Goal: Task Accomplishment & Management: Use online tool/utility

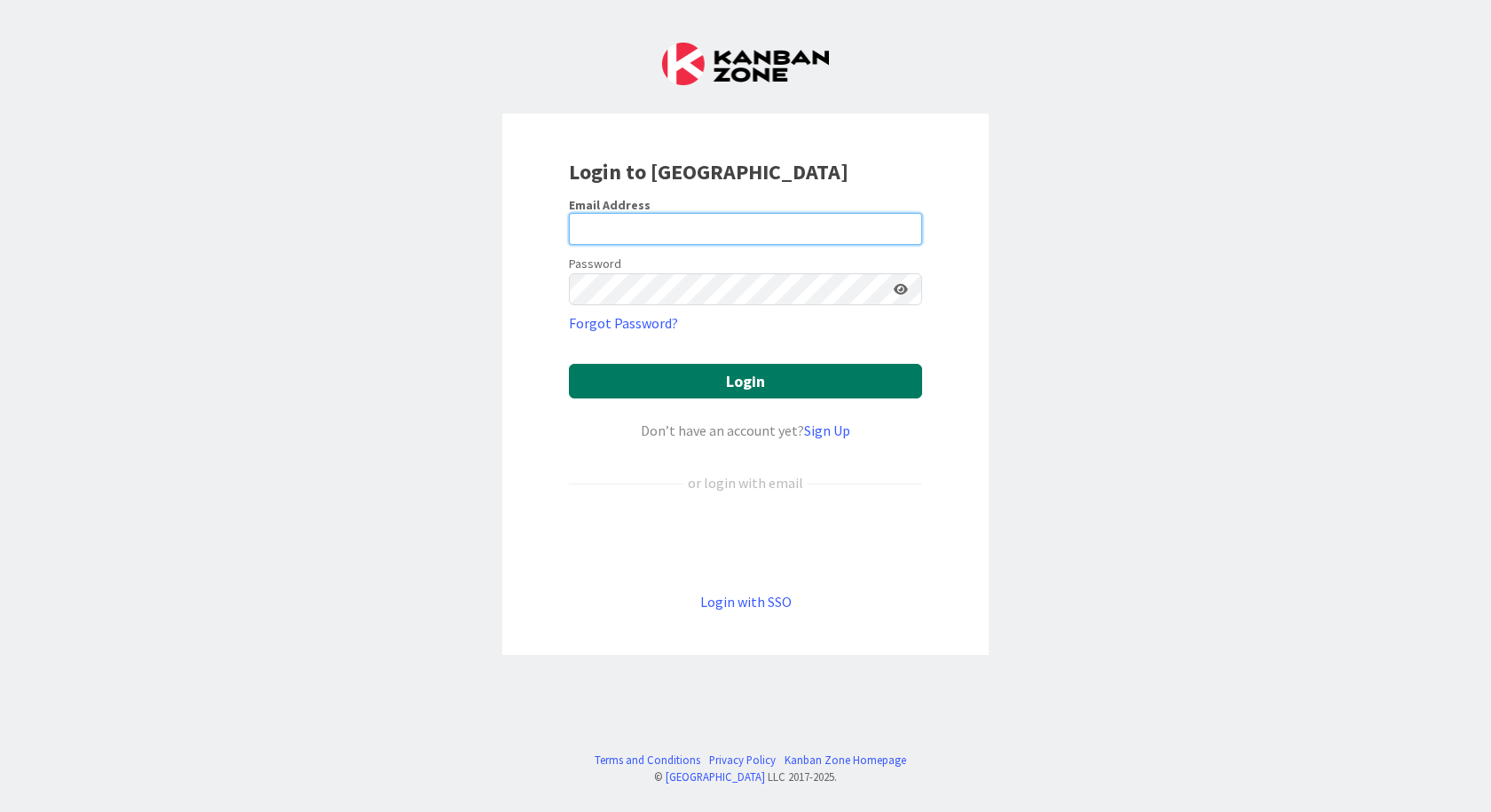
type input "[PERSON_NAME][EMAIL_ADDRESS][DOMAIN_NAME]"
click at [681, 390] on button "Login" at bounding box center [746, 381] width 353 height 34
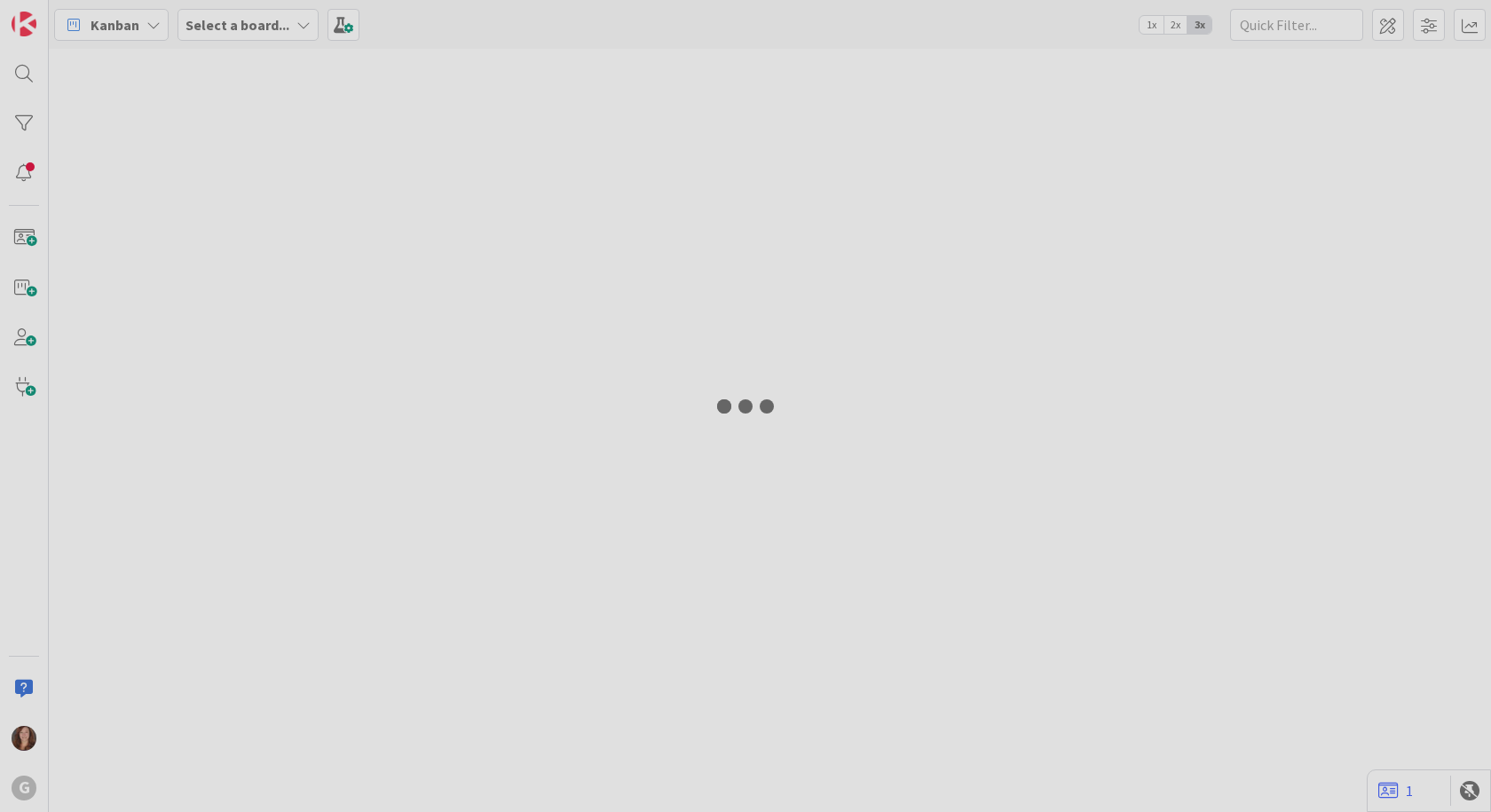
click at [681, 390] on div at bounding box center [769, 430] width 1442 height 763
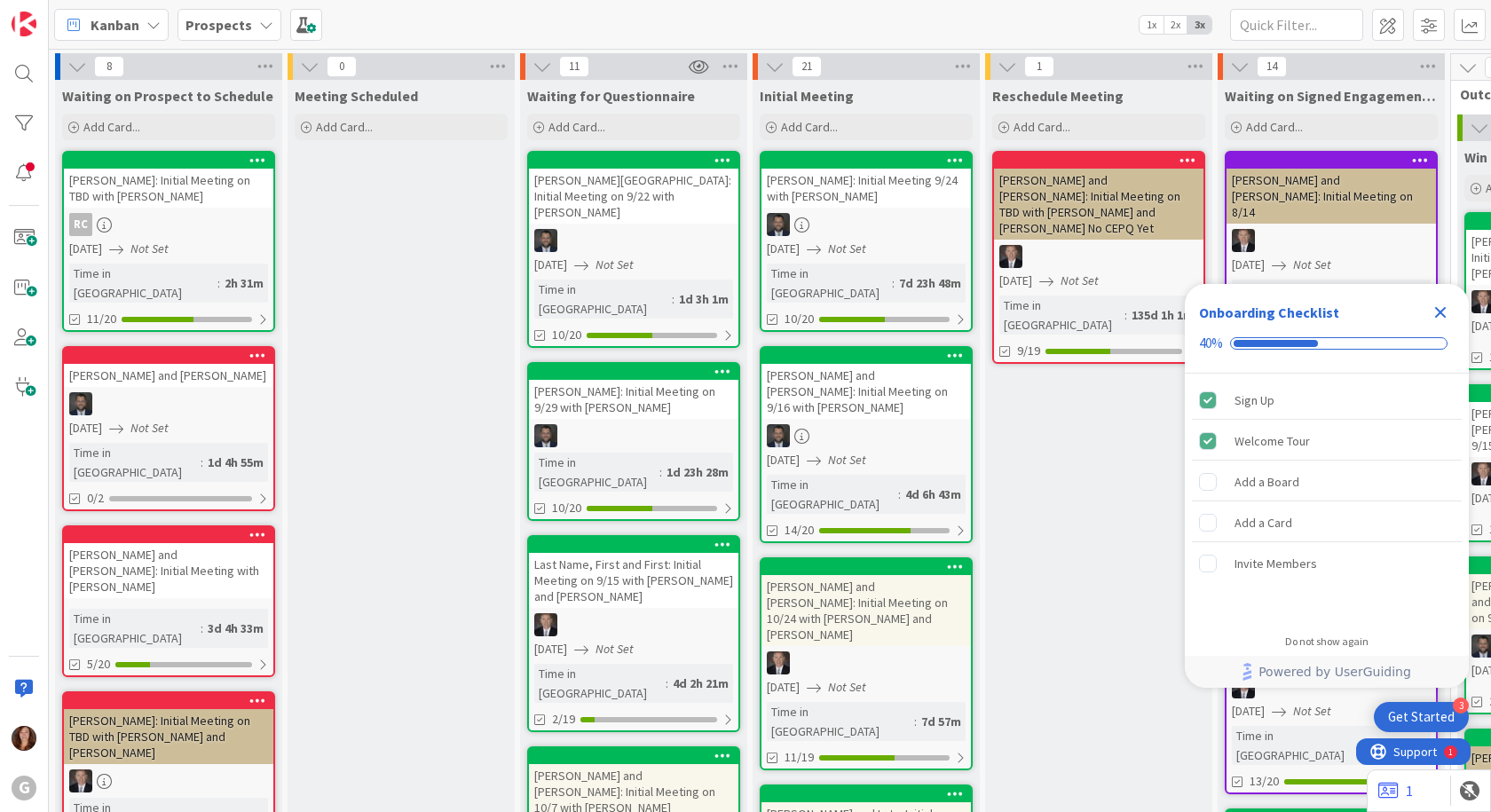
click at [1447, 312] on icon "Close Checklist" at bounding box center [1440, 312] width 21 height 21
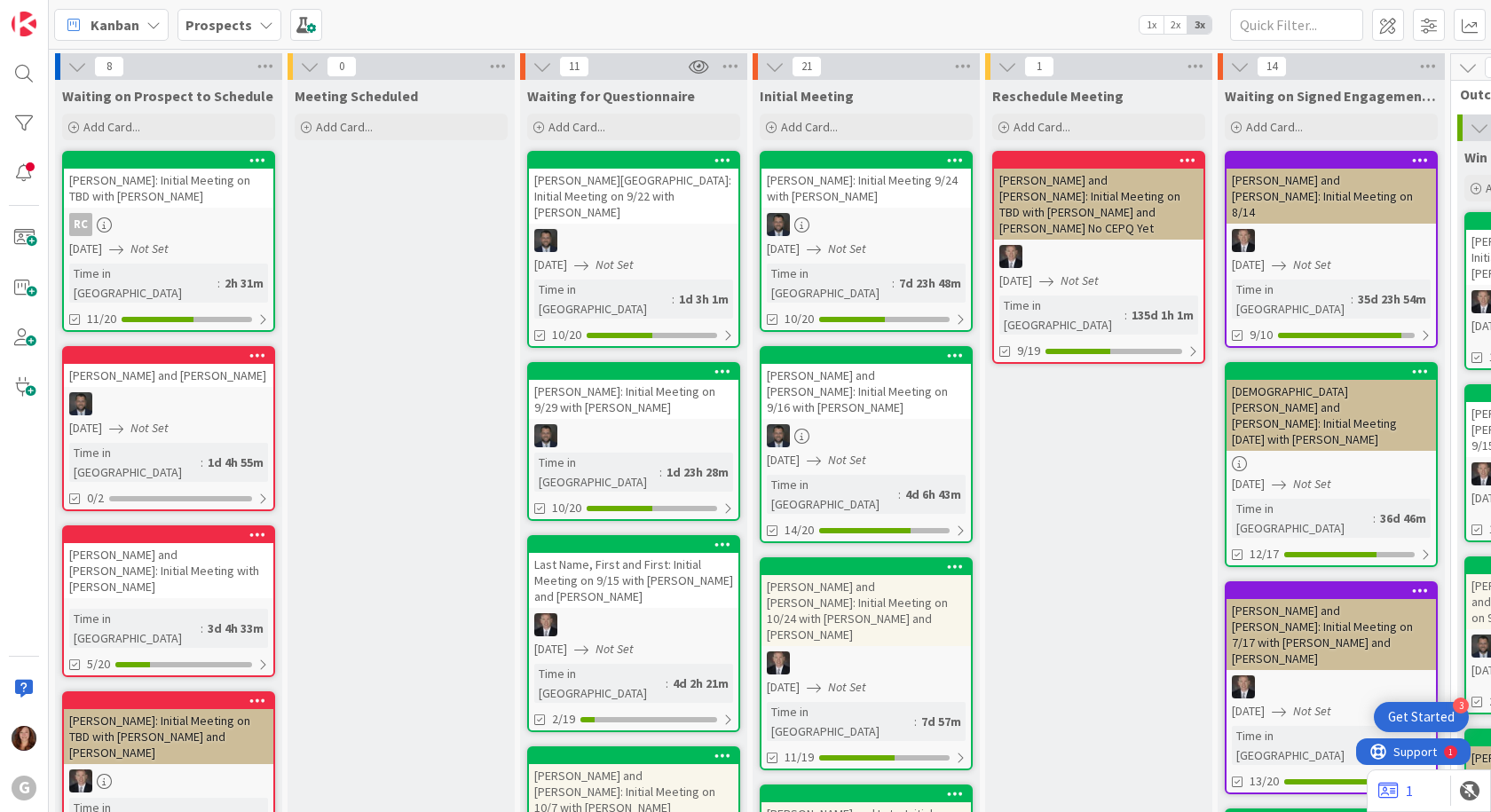
click at [273, 29] on div "Kanban Prospects 1x 2x 3x" at bounding box center [769, 24] width 1442 height 49
click at [260, 29] on icon at bounding box center [266, 25] width 14 height 14
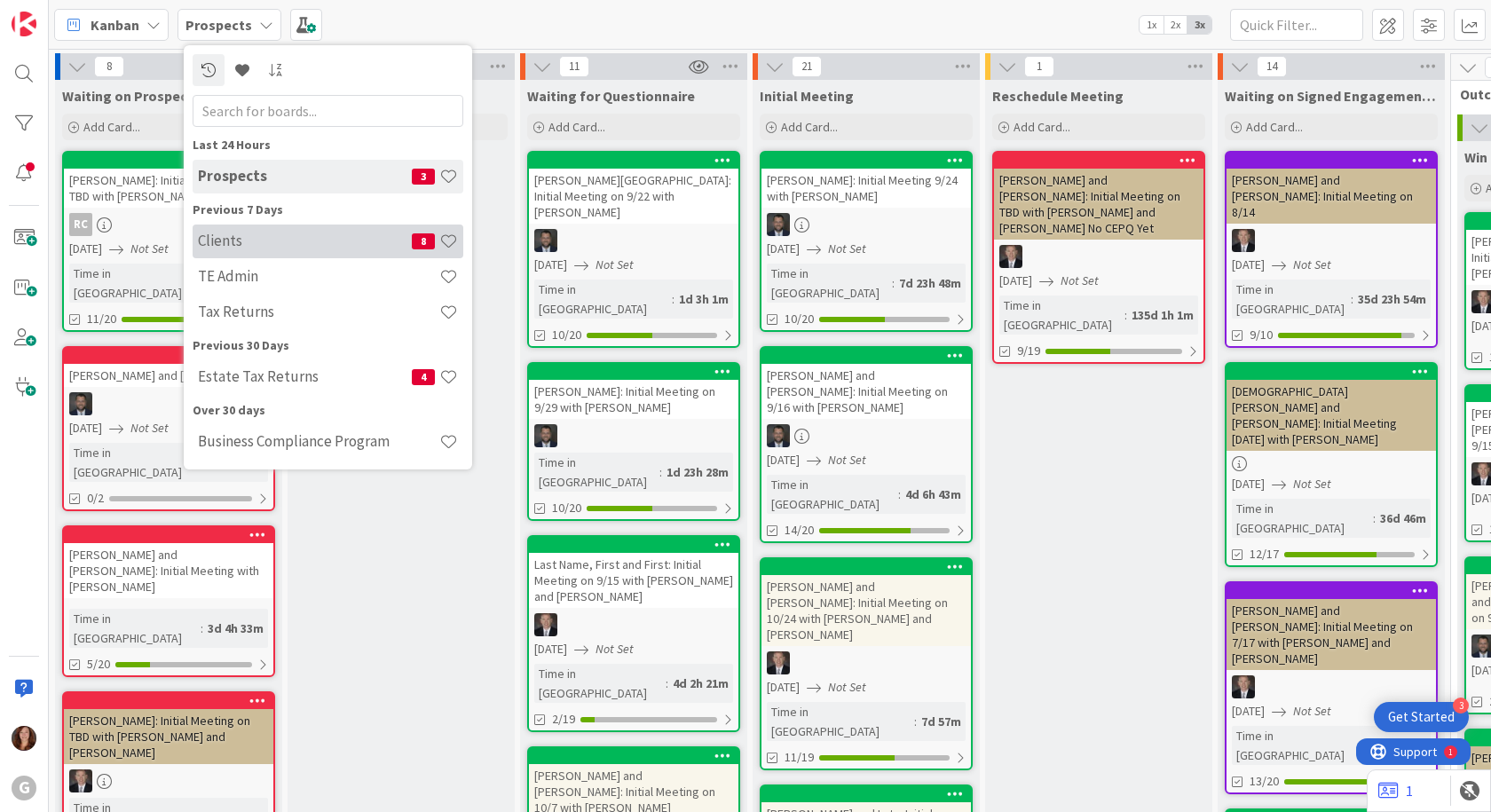
click at [257, 255] on div "Clients 8" at bounding box center [328, 240] width 271 height 33
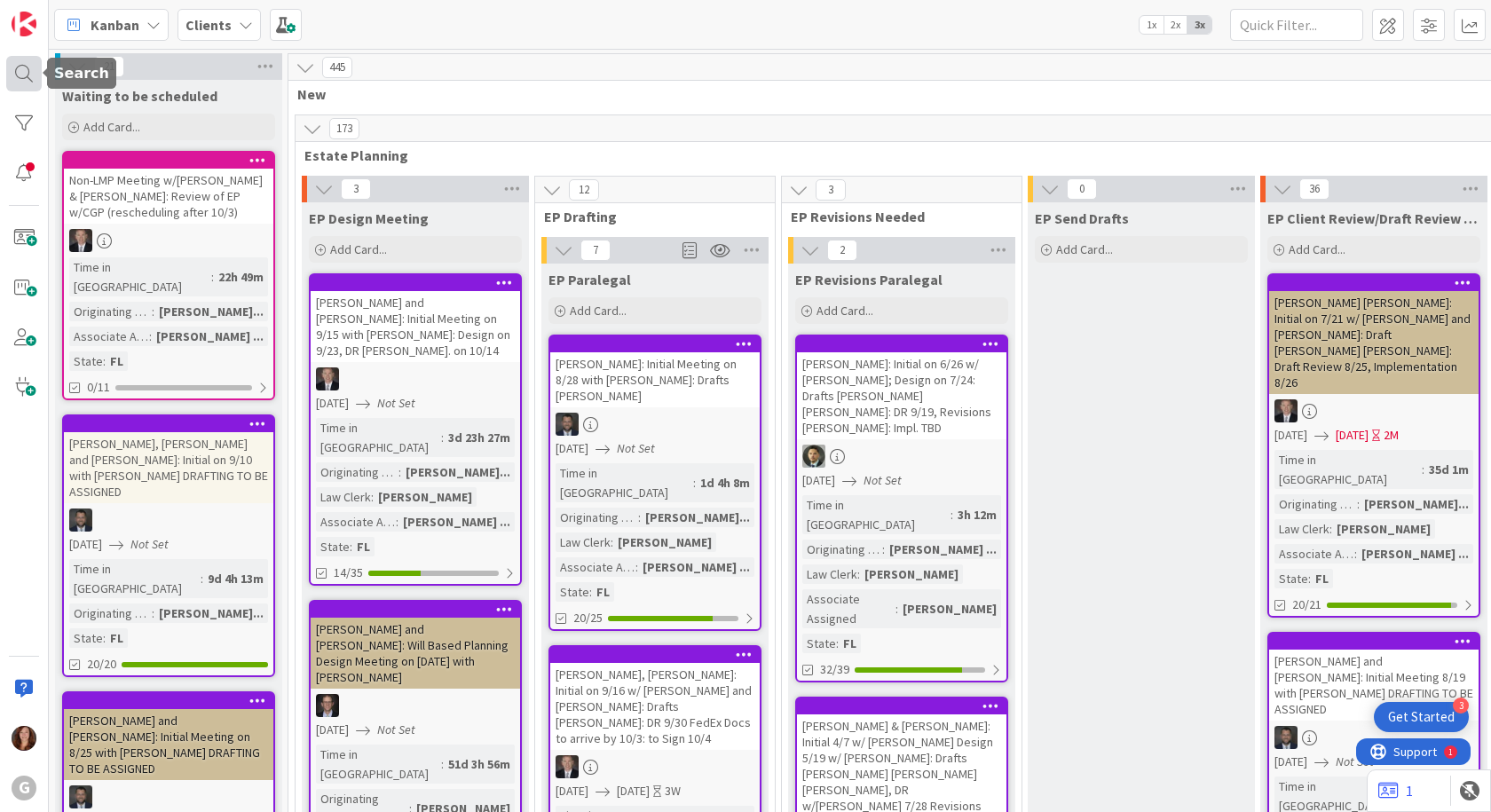
click at [31, 78] on div at bounding box center [24, 73] width 35 height 35
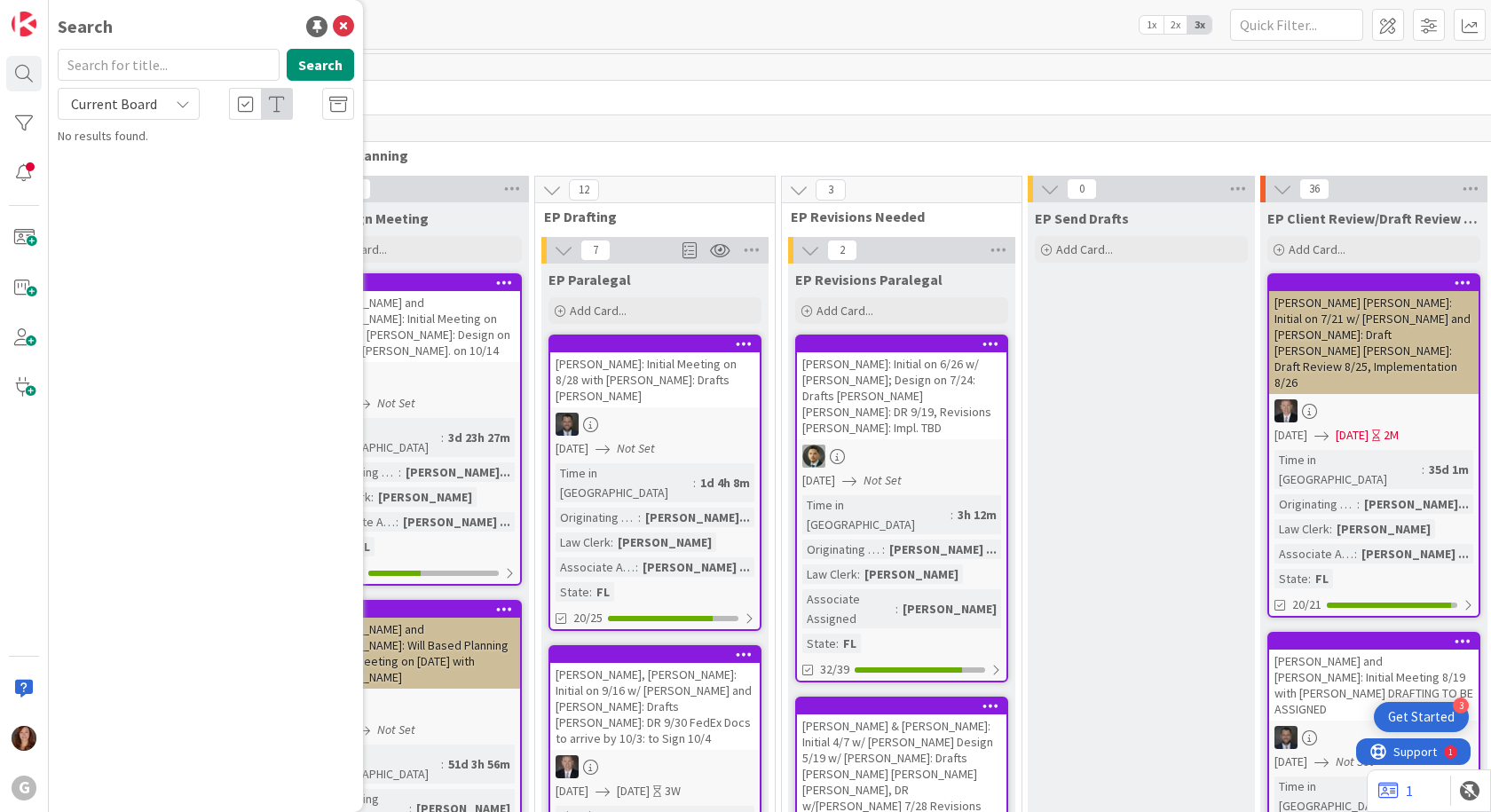
click at [119, 70] on input "text" at bounding box center [168, 64] width 221 height 31
type input "grende"
